Goal: Find specific page/section: Find specific page/section

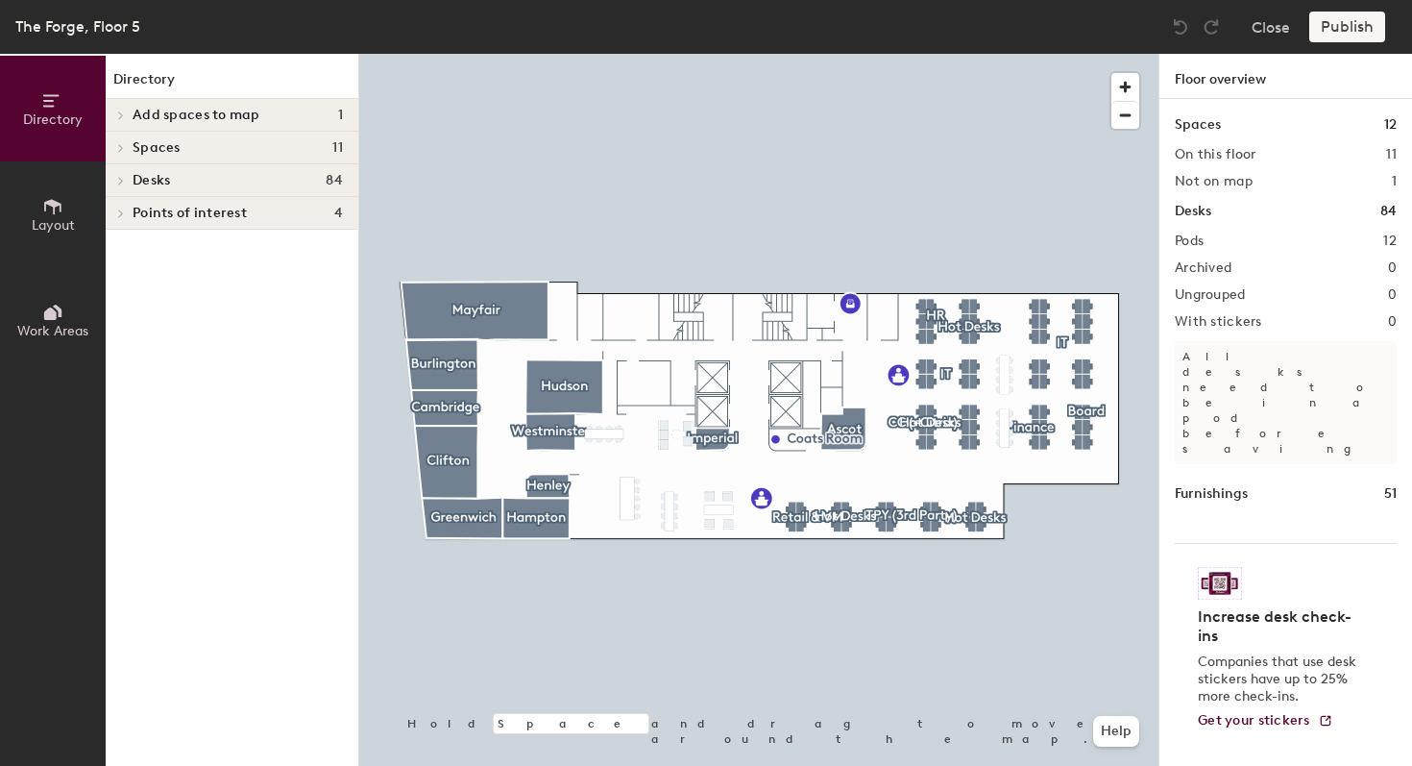
click at [244, 181] on h4 "Desks 84" at bounding box center [238, 180] width 210 height 15
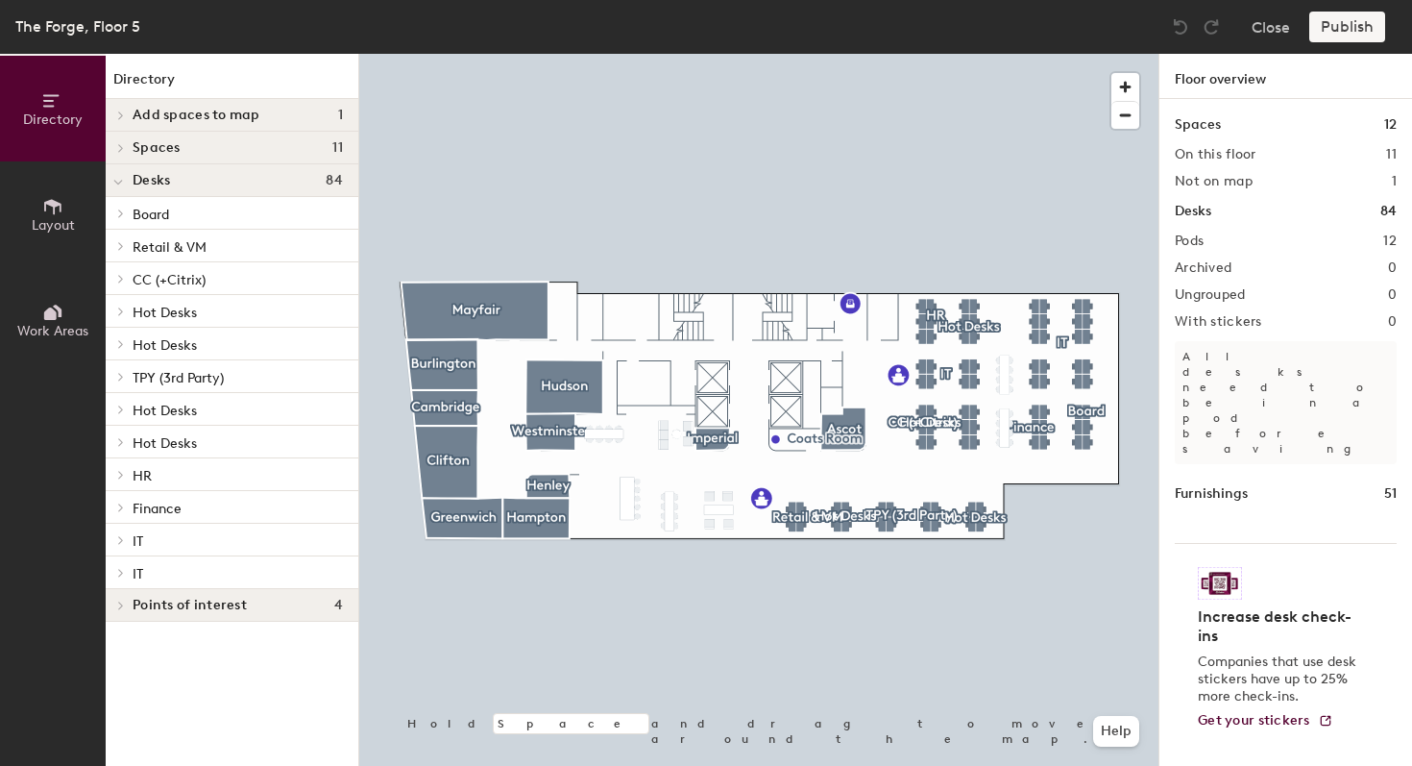
click at [148, 458] on div "HR" at bounding box center [232, 474] width 253 height 33
click at [143, 469] on span "HR" at bounding box center [142, 476] width 19 height 16
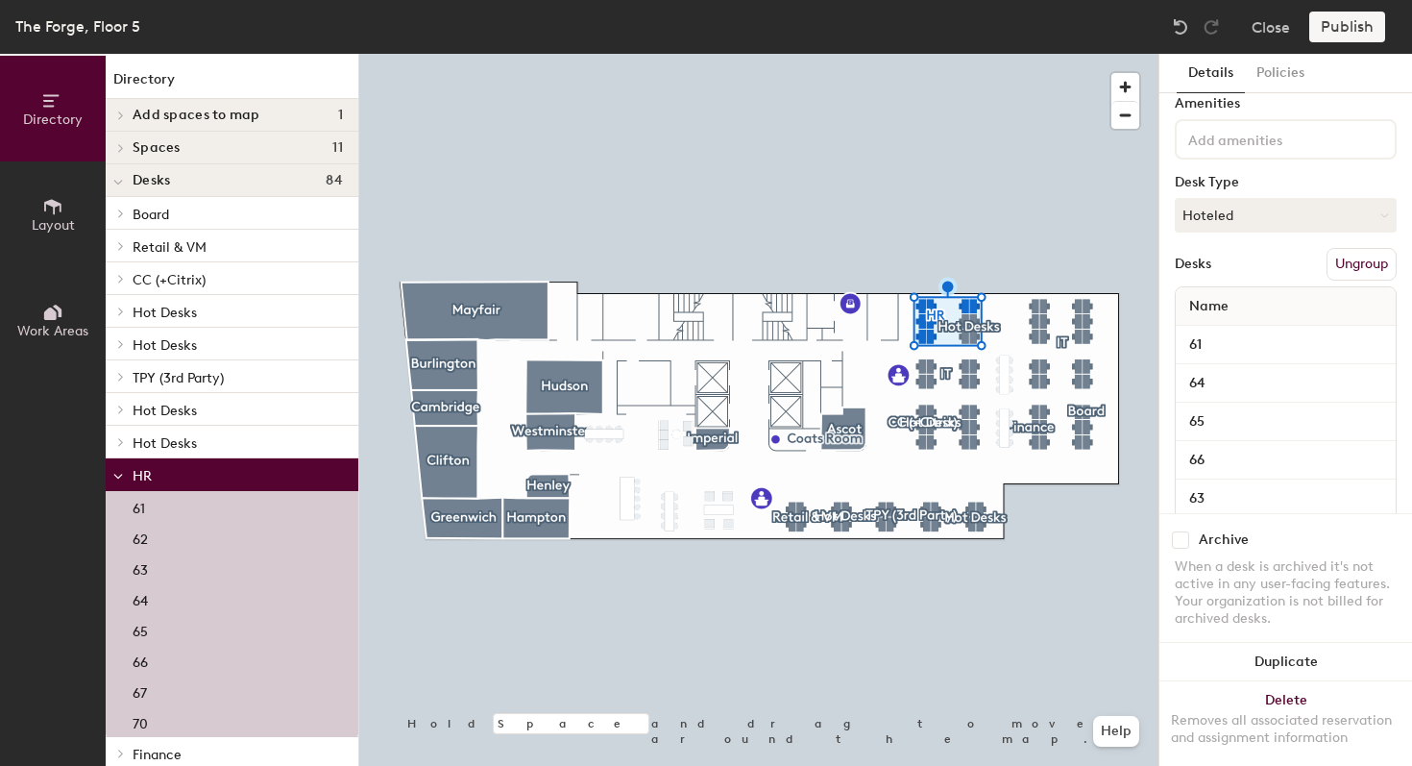
scroll to position [62, 0]
click at [1271, 67] on button "Policies" at bounding box center [1280, 73] width 71 height 39
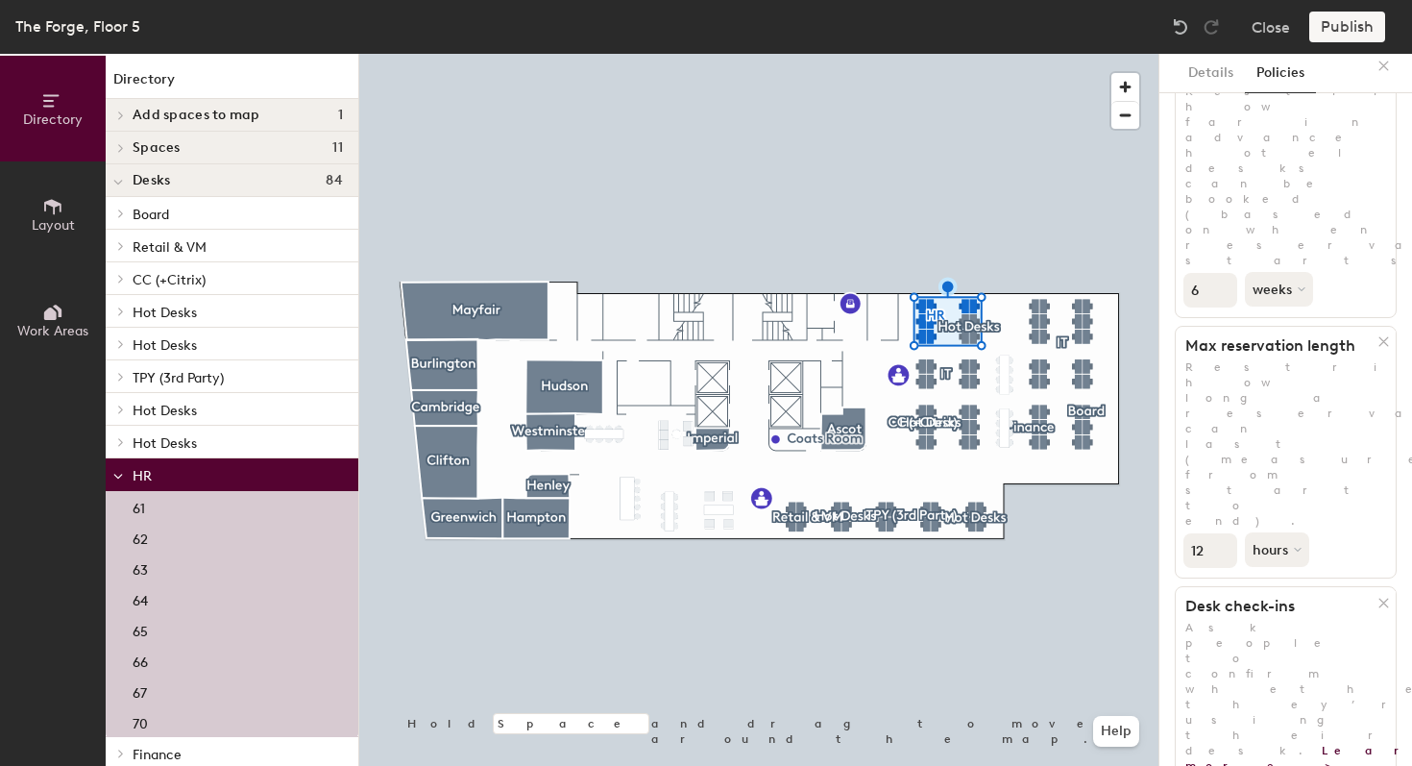
scroll to position [0, 0]
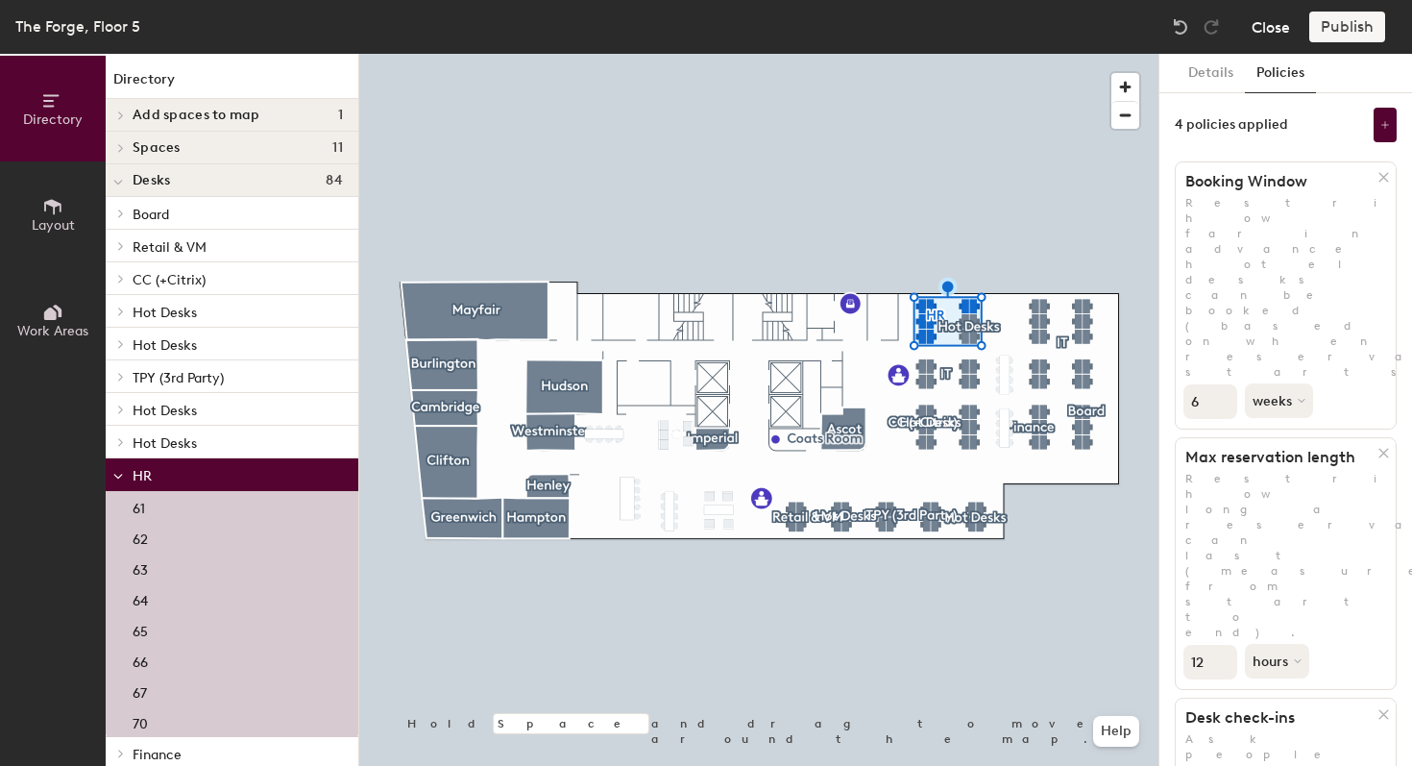
click at [1280, 20] on button "Close" at bounding box center [1271, 27] width 38 height 31
